Goal: Task Accomplishment & Management: Use online tool/utility

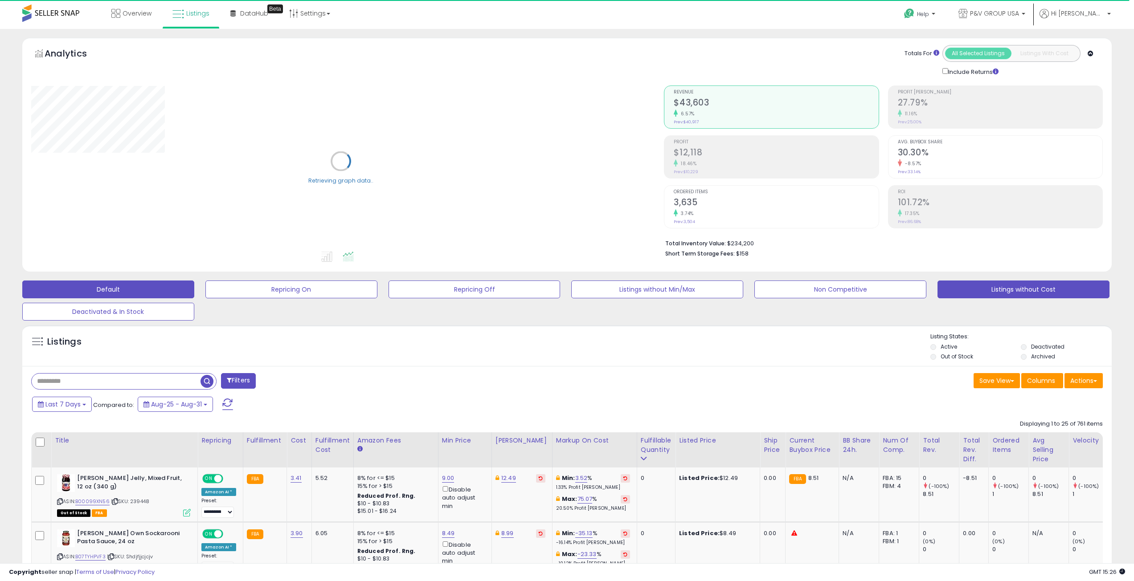
click at [984, 289] on button "Listings without Cost" at bounding box center [1023, 290] width 172 height 18
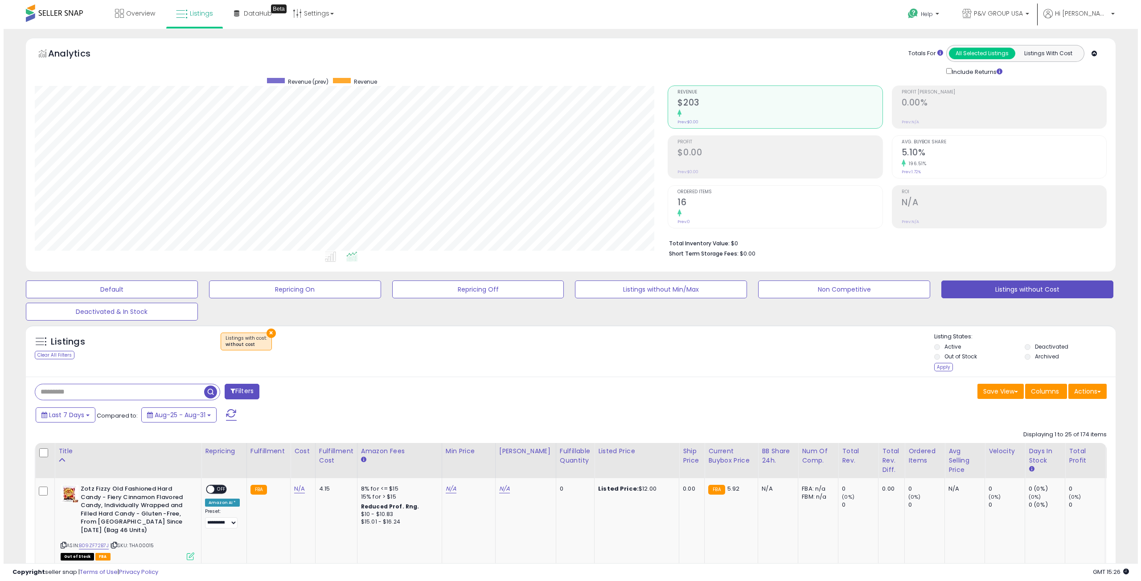
scroll to position [183, 633]
click at [940, 367] on div "Apply" at bounding box center [939, 367] width 19 height 8
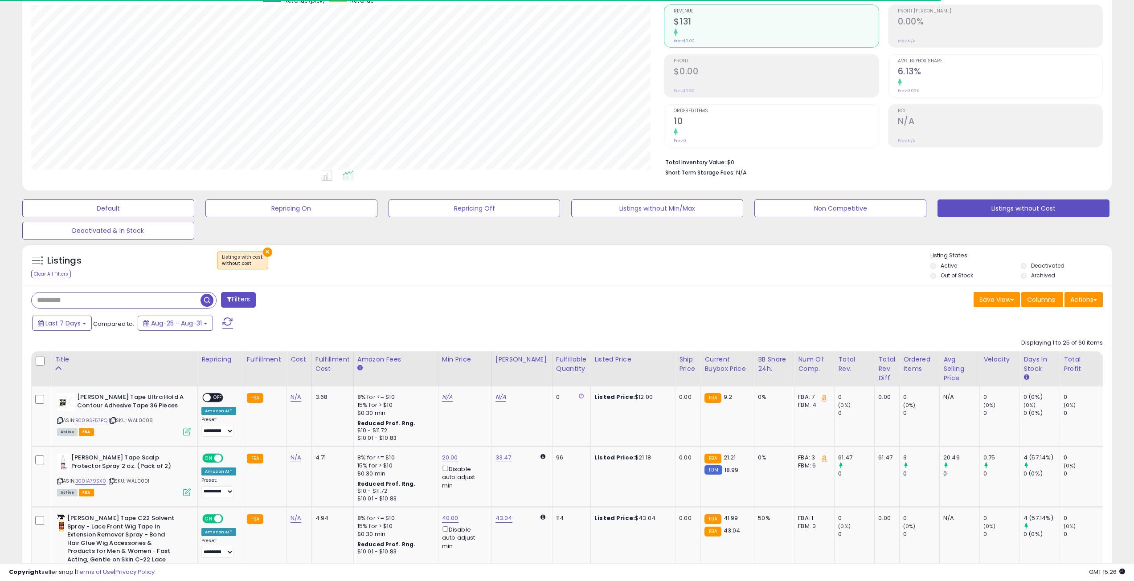
scroll to position [223, 0]
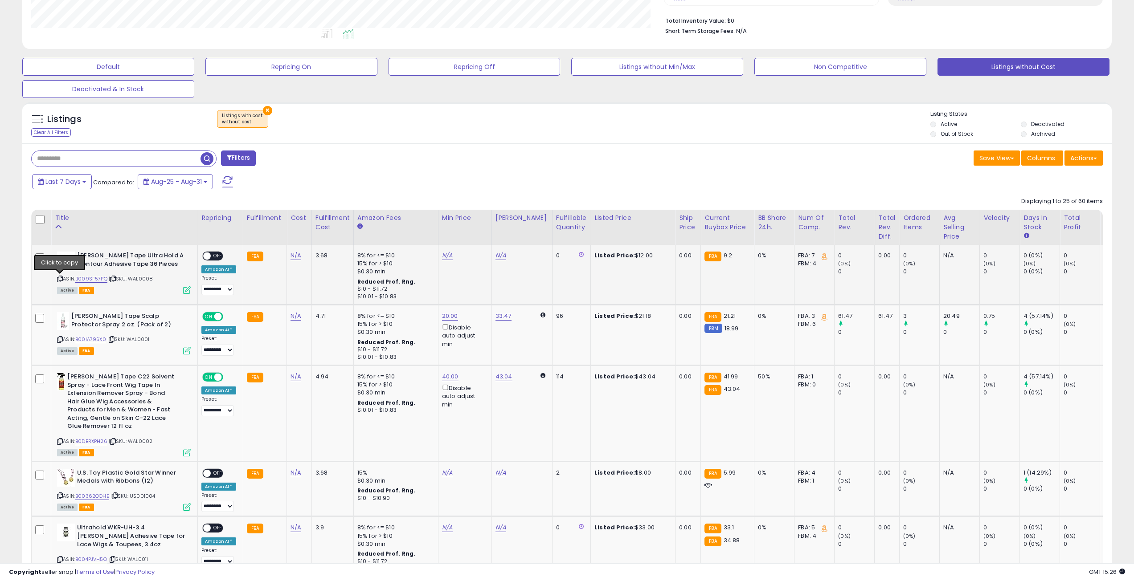
click at [59, 278] on icon at bounding box center [60, 279] width 6 height 5
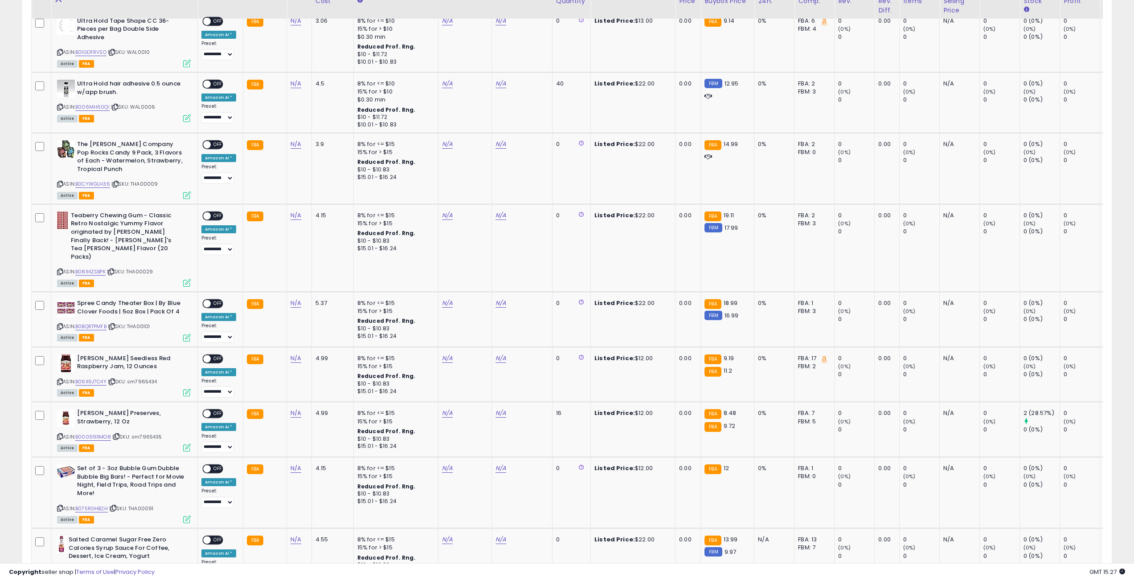
scroll to position [802, 0]
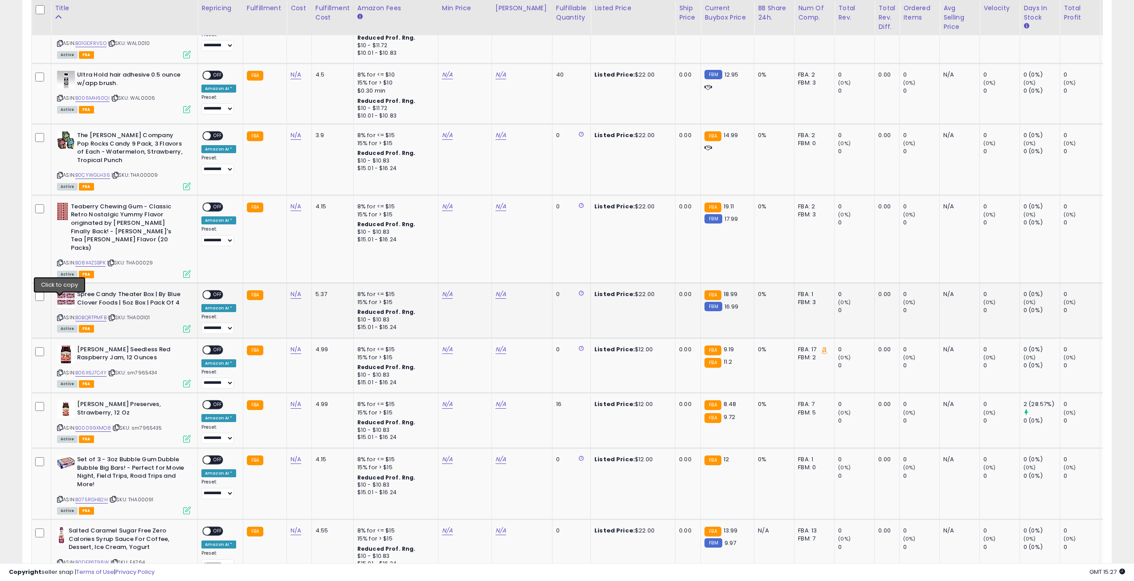
click at [60, 315] on icon at bounding box center [60, 317] width 6 height 5
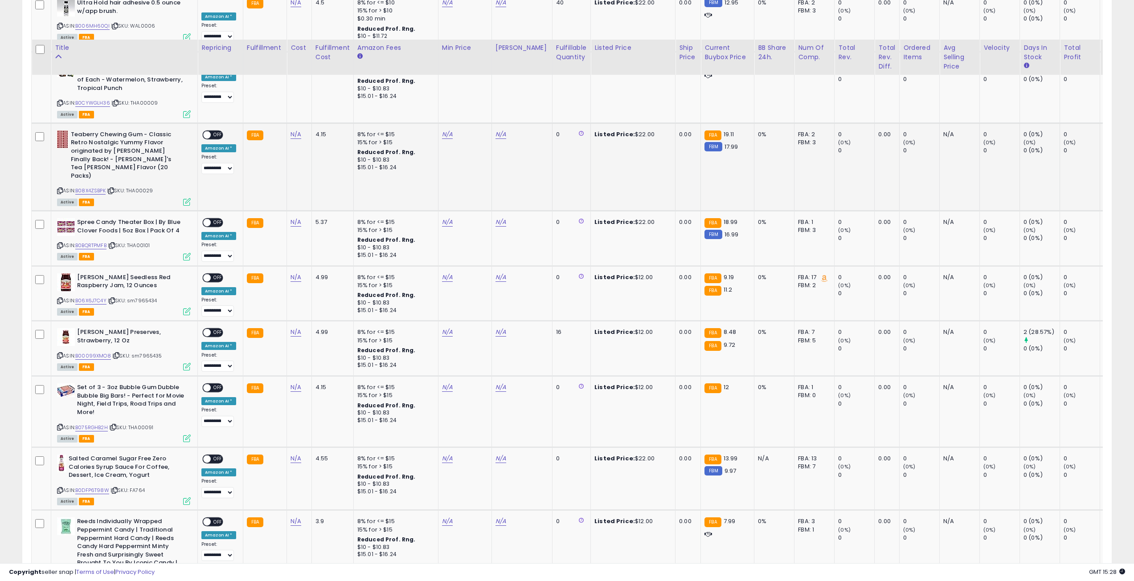
scroll to position [936, 0]
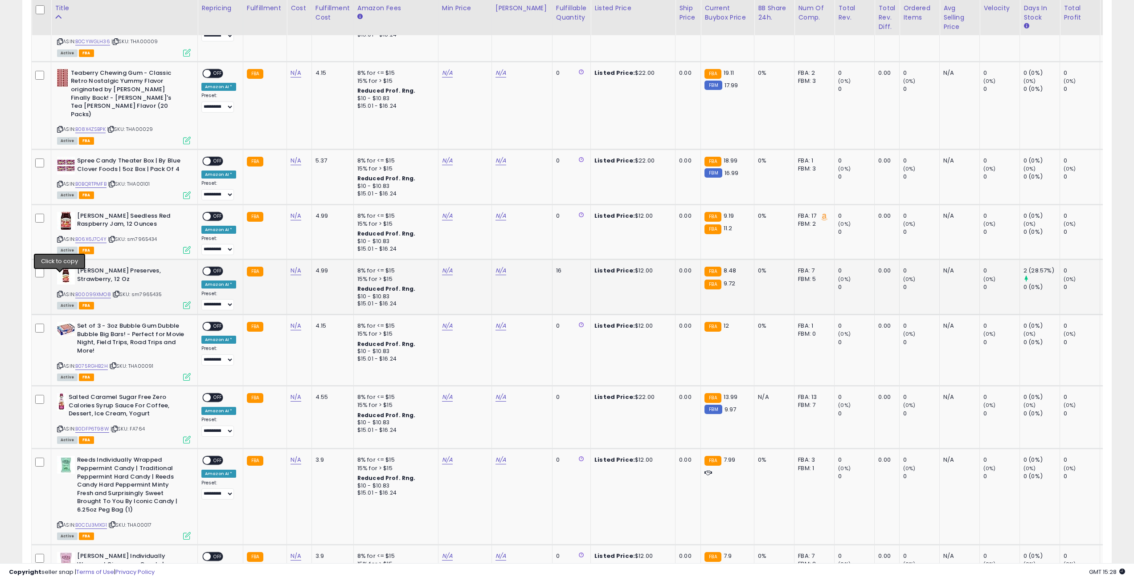
click at [59, 292] on icon at bounding box center [60, 294] width 6 height 5
drag, startPoint x: 77, startPoint y: 278, endPoint x: 110, endPoint y: 278, distance: 33.4
click at [110, 278] on div "ASIN: B00099XMO8 | SKU: sm7965435 Active FBA" at bounding box center [124, 287] width 134 height 41
copy div "B00099XMO8"
click at [296, 266] on link "N/A" at bounding box center [295, 270] width 11 height 9
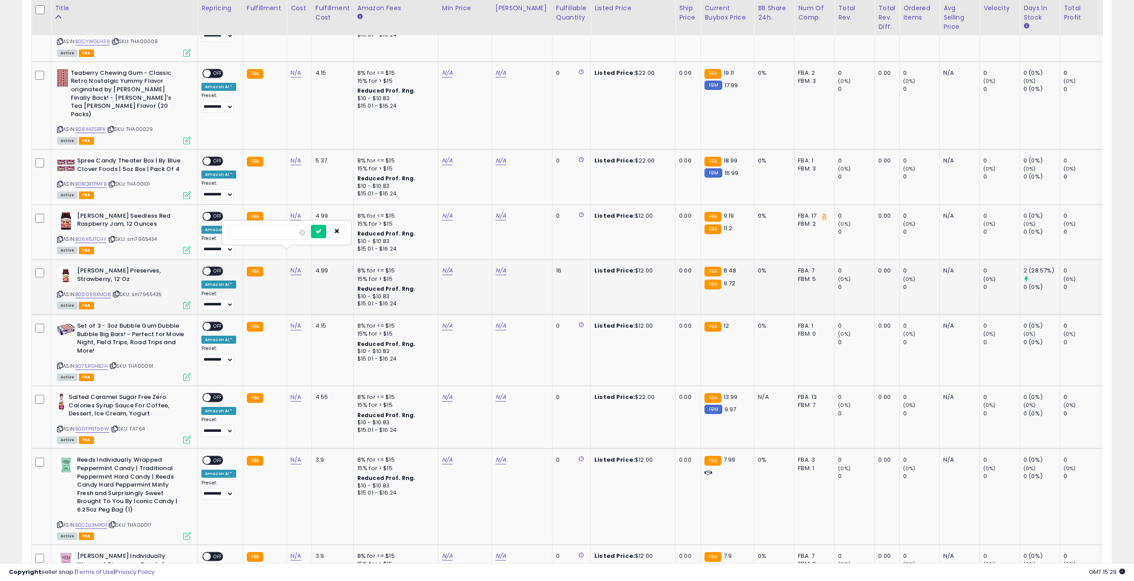
type input "****"
click button "submit" at bounding box center [318, 231] width 15 height 13
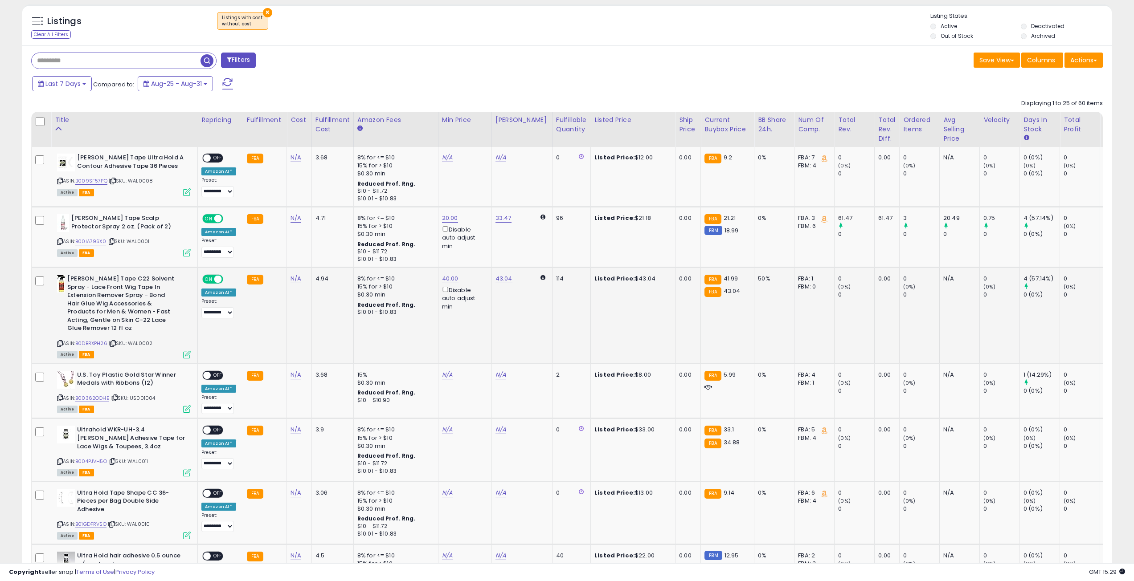
scroll to position [223, 0]
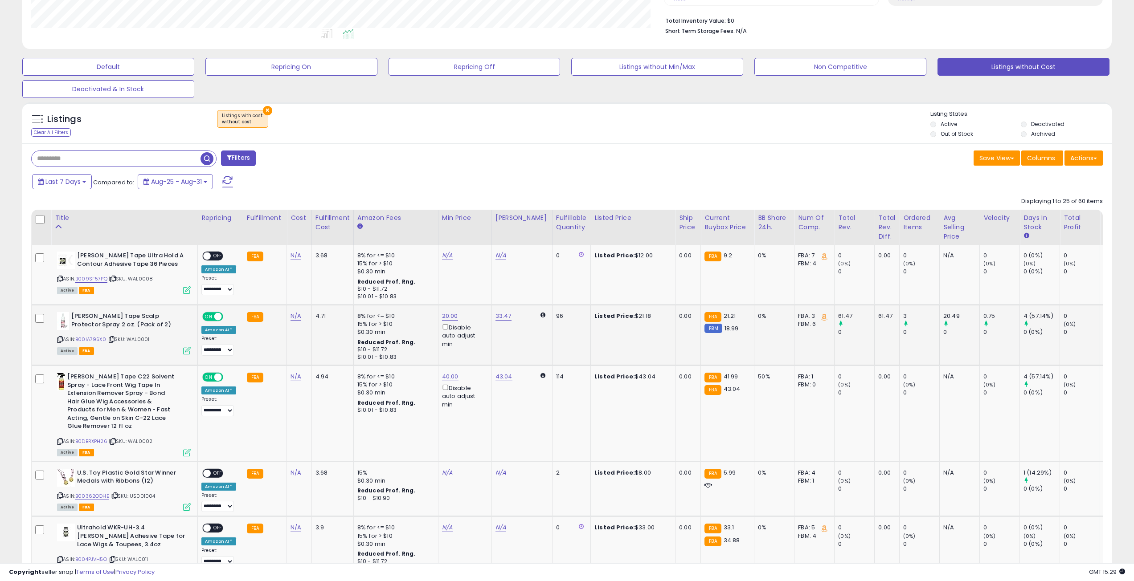
drag, startPoint x: 77, startPoint y: 340, endPoint x: 106, endPoint y: 337, distance: 29.9
click at [106, 337] on div "ASIN: B00IA79SX0 | SKU: WAL0001 Active FBA" at bounding box center [124, 332] width 134 height 41
copy div "B00IA79SX0"
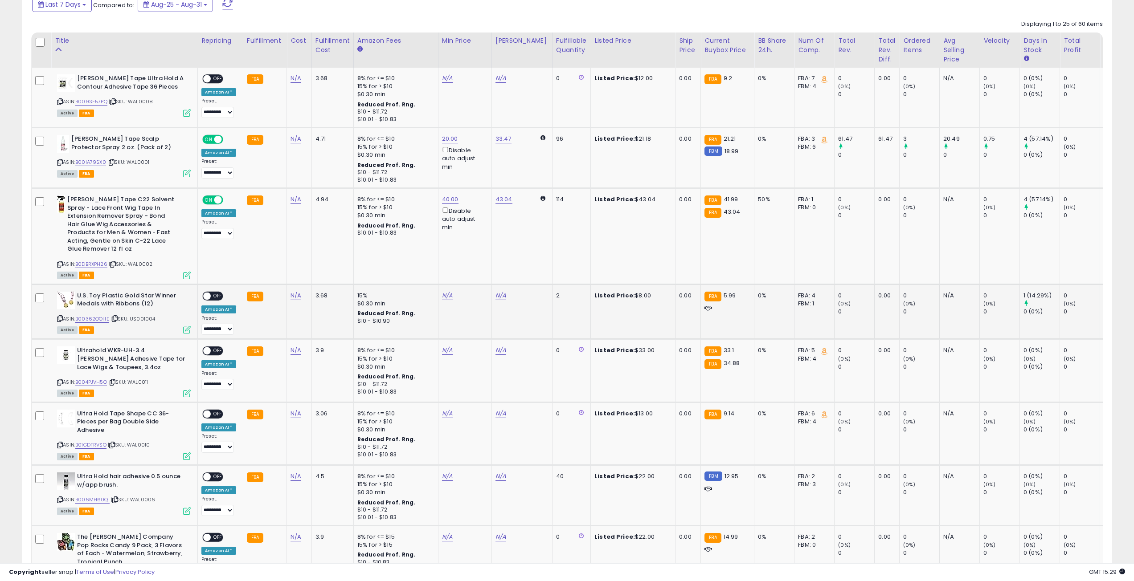
scroll to position [401, 0]
drag, startPoint x: 77, startPoint y: 316, endPoint x: 109, endPoint y: 318, distance: 32.1
click at [109, 318] on div "ASIN: B00362OOHE | SKU: US001004 Active FBA" at bounding box center [124, 311] width 134 height 41
copy link "B00362OOHE"
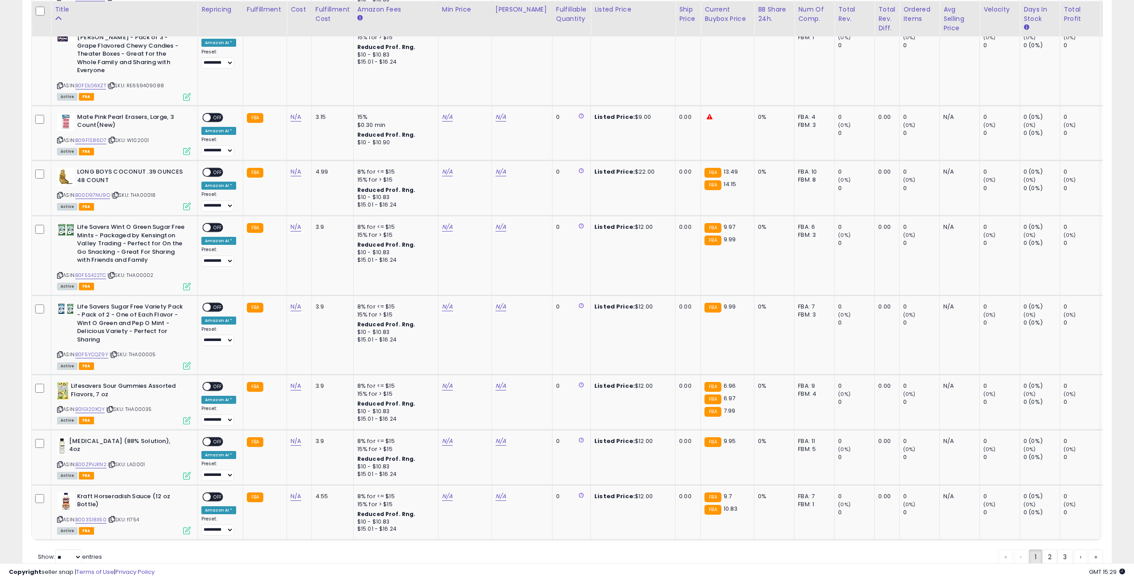
scroll to position [1616, 0]
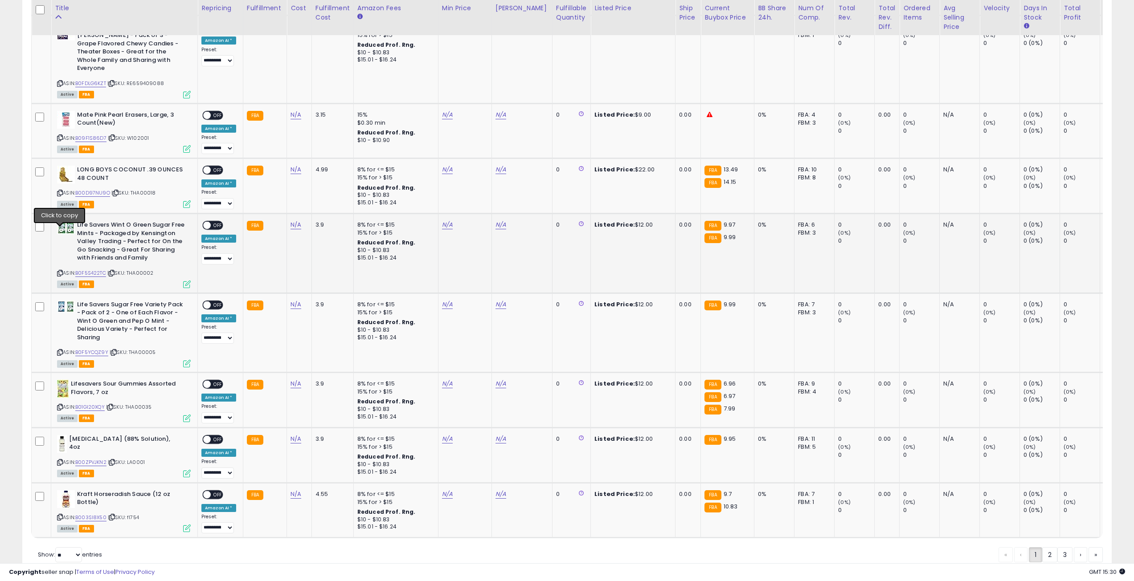
click at [60, 271] on icon at bounding box center [60, 273] width 6 height 5
click at [58, 460] on icon at bounding box center [60, 462] width 6 height 5
click at [59, 460] on icon at bounding box center [60, 462] width 6 height 5
